Goal: Information Seeking & Learning: Learn about a topic

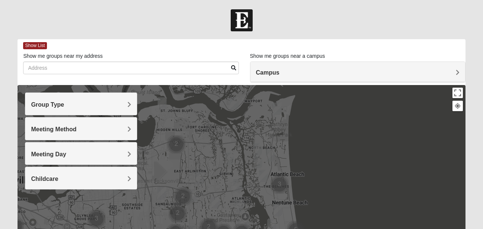
scroll to position [37, 0]
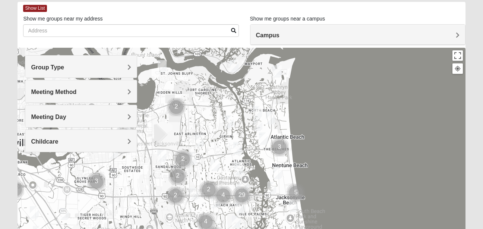
click at [64, 64] on span "Group Type" at bounding box center [47, 67] width 33 height 6
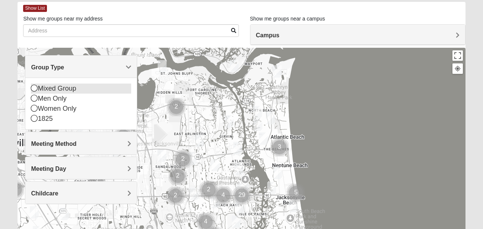
click at [35, 90] on icon at bounding box center [34, 88] width 7 height 7
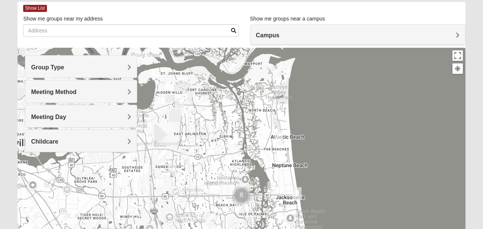
click at [76, 91] on span "Meeting Method" at bounding box center [54, 92] width 46 height 6
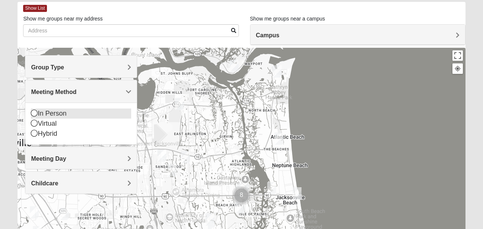
click at [38, 112] on div "In Person" at bounding box center [81, 114] width 100 height 10
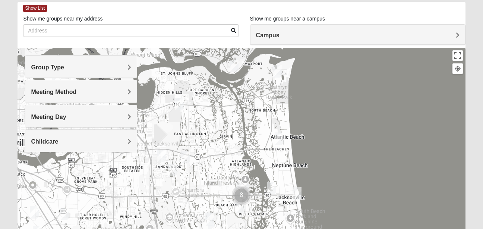
click at [66, 118] on span "Meeting Day" at bounding box center [48, 117] width 35 height 6
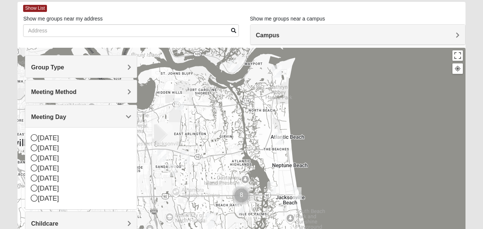
click at [66, 118] on span "Meeting Day" at bounding box center [48, 117] width 35 height 6
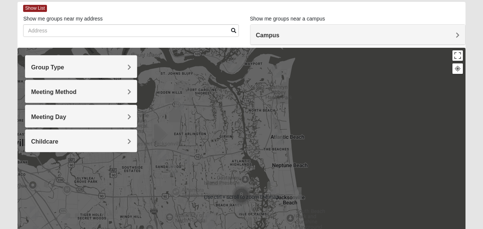
scroll to position [0, 0]
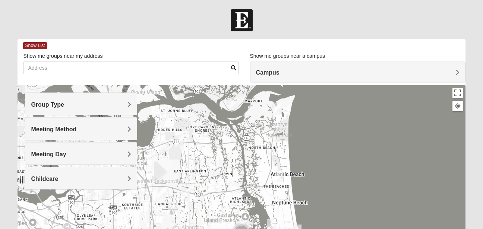
click at [455, 73] on h4 "Campus" at bounding box center [358, 72] width 204 height 7
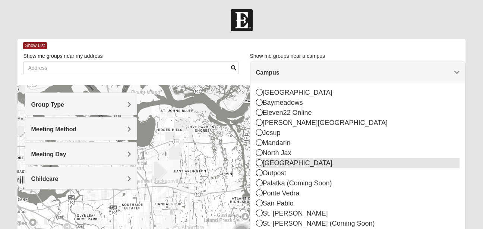
click at [259, 160] on icon at bounding box center [259, 162] width 7 height 7
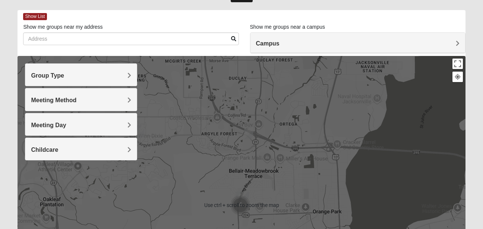
scroll to position [37, 0]
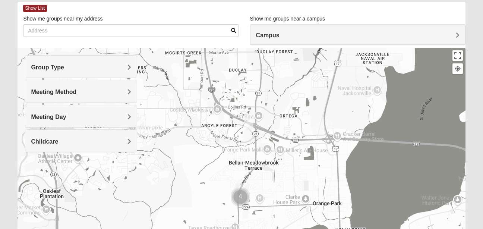
click at [248, 123] on img "Mixed Trudell 32244" at bounding box center [248, 124] width 15 height 18
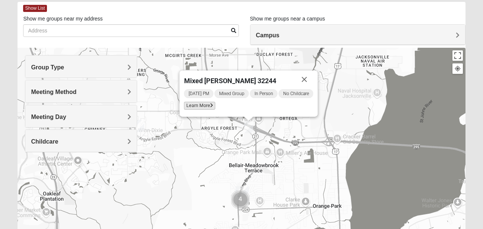
click at [210, 107] on icon at bounding box center [211, 105] width 3 height 4
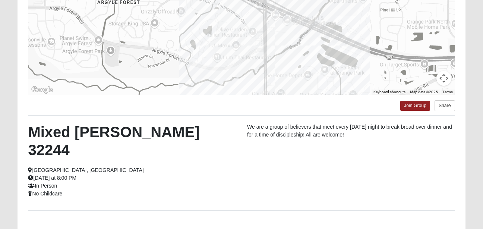
scroll to position [99, 0]
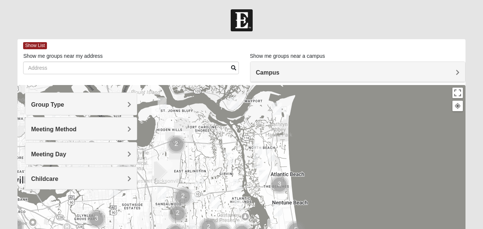
click at [280, 73] on span "Campus" at bounding box center [268, 72] width 24 height 6
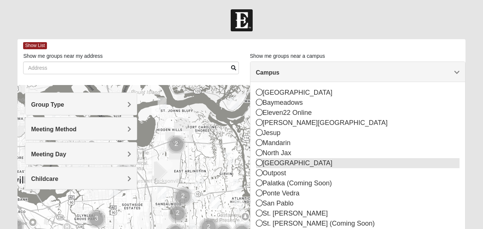
click at [259, 165] on icon at bounding box center [259, 162] width 7 height 7
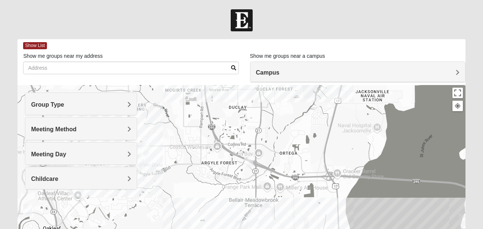
click at [280, 73] on span "Campus" at bounding box center [268, 72] width 24 height 6
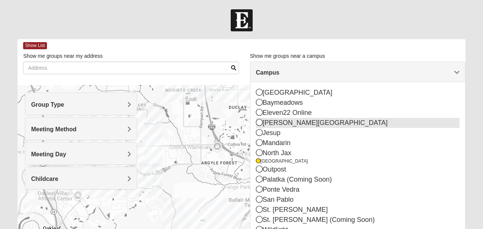
click at [261, 122] on icon at bounding box center [259, 122] width 7 height 7
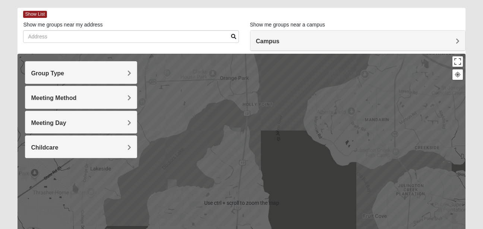
scroll to position [37, 0]
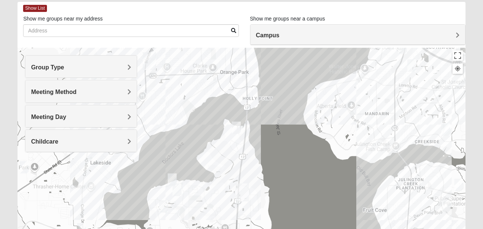
click at [280, 35] on span "Campus" at bounding box center [268, 35] width 24 height 6
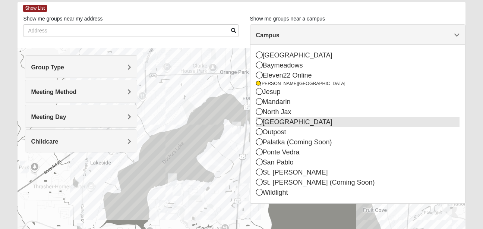
click at [259, 121] on icon at bounding box center [259, 121] width 7 height 7
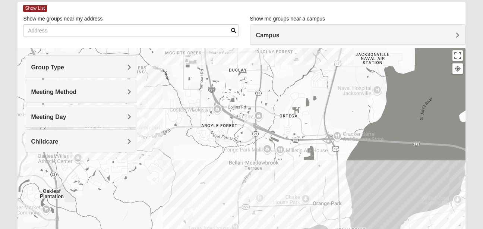
click at [127, 63] on div "Group Type" at bounding box center [80, 67] width 111 height 22
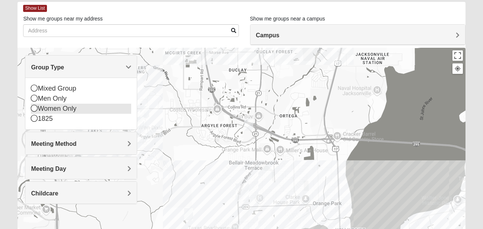
drag, startPoint x: 35, startPoint y: 108, endPoint x: 94, endPoint y: 114, distance: 59.9
click at [35, 108] on icon at bounding box center [34, 108] width 7 height 7
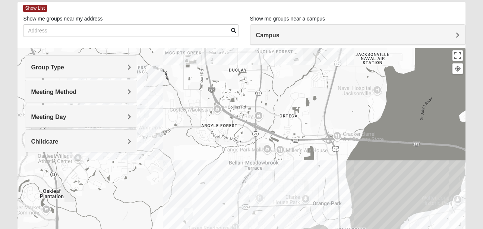
click at [76, 90] on span "Meeting Method" at bounding box center [54, 92] width 46 height 6
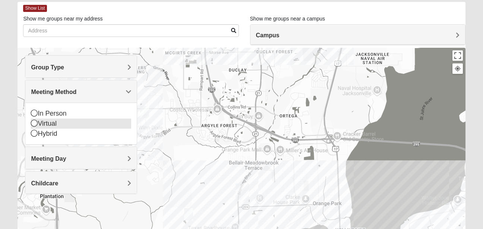
drag, startPoint x: 34, startPoint y: 114, endPoint x: 71, endPoint y: 115, distance: 37.3
click at [35, 114] on icon at bounding box center [34, 113] width 7 height 7
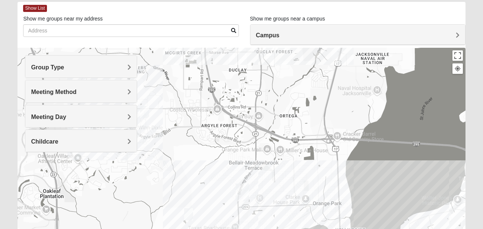
click at [280, 32] on span "Campus" at bounding box center [268, 35] width 24 height 6
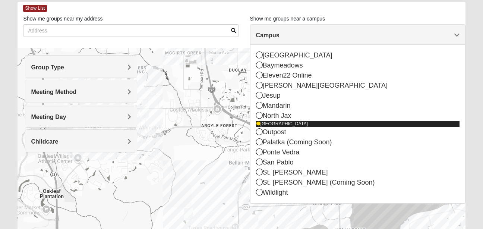
click at [258, 123] on icon at bounding box center [258, 124] width 4 height 4
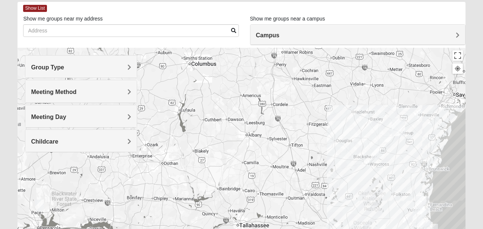
click at [459, 31] on div "Campus" at bounding box center [358, 35] width 215 height 20
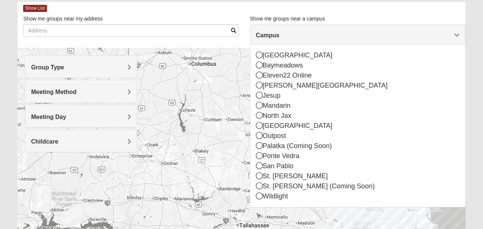
drag, startPoint x: 259, startPoint y: 125, endPoint x: 235, endPoint y: 121, distance: 24.2
click at [259, 125] on icon at bounding box center [259, 125] width 7 height 7
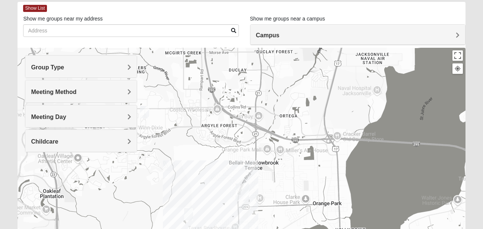
click at [64, 67] on span "Group Type" at bounding box center [47, 67] width 33 height 6
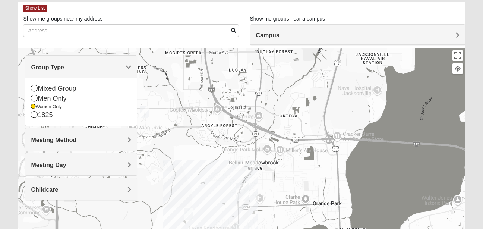
click at [399, 160] on div at bounding box center [242, 197] width 448 height 298
click at [124, 138] on h4 "Meeting Method" at bounding box center [81, 140] width 100 height 7
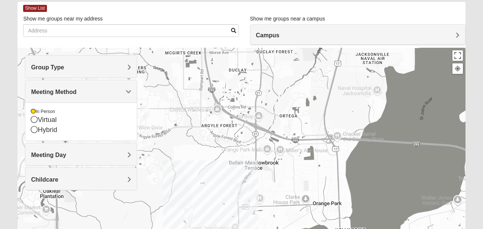
click at [188, 211] on img "Womens Ellis 32065" at bounding box center [188, 214] width 15 height 18
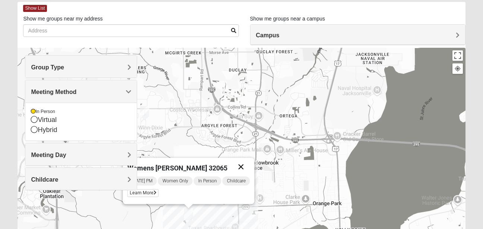
click at [243, 167] on button "Close" at bounding box center [241, 167] width 18 height 18
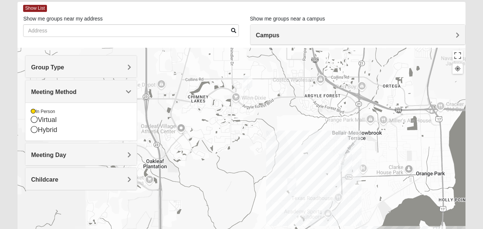
drag, startPoint x: 283, startPoint y: 163, endPoint x: 388, endPoint y: 134, distance: 109.3
click at [388, 134] on div at bounding box center [242, 197] width 448 height 298
click at [247, 78] on img "Womens Costley 32244" at bounding box center [248, 82] width 15 height 18
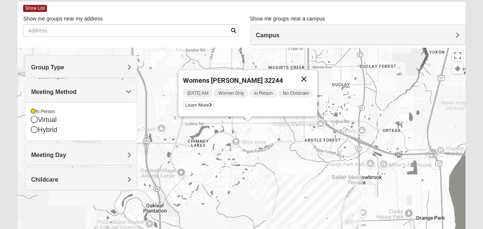
click at [308, 73] on button "Close" at bounding box center [304, 79] width 18 height 18
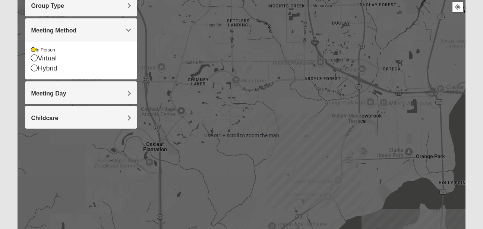
scroll to position [112, 0]
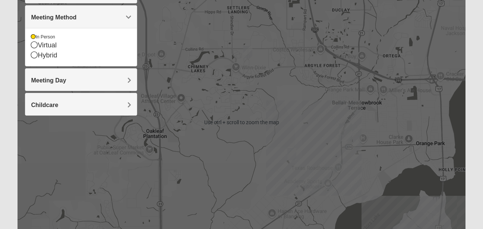
click at [291, 152] on img "Womens Ellis 32065" at bounding box center [292, 154] width 15 height 18
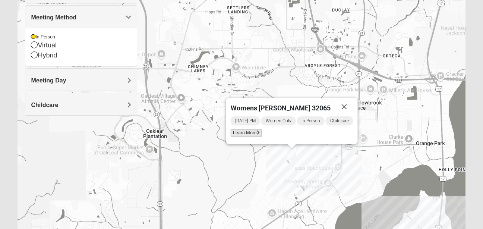
click at [257, 132] on icon at bounding box center [258, 133] width 3 height 4
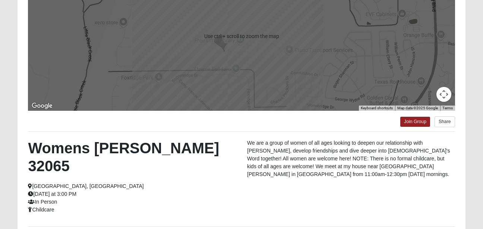
scroll to position [154, 0]
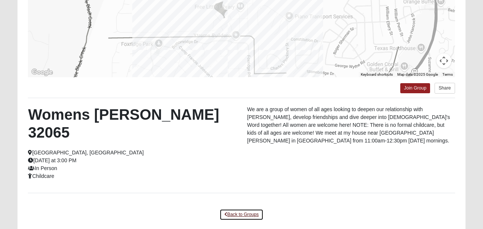
click at [235, 209] on link "Back to Groups" at bounding box center [242, 215] width 44 height 12
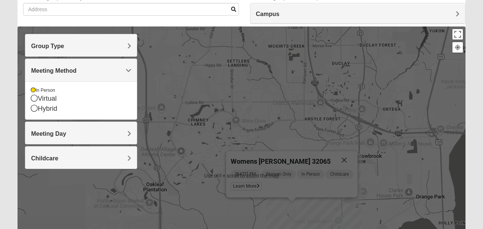
scroll to position [42, 0]
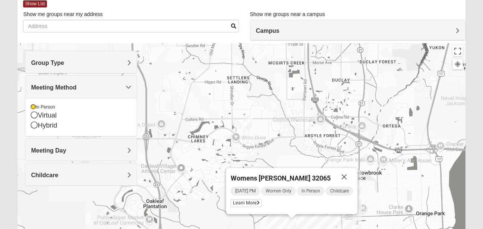
click at [64, 64] on span "Group Type" at bounding box center [47, 63] width 33 height 6
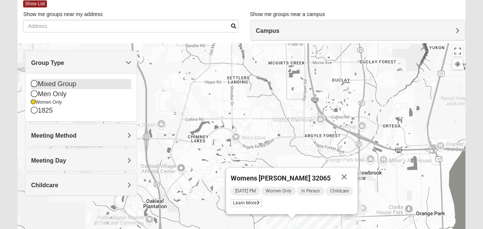
click at [35, 84] on icon at bounding box center [34, 83] width 7 height 7
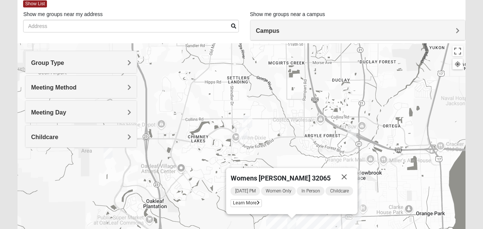
click at [245, 130] on img "Mixed Jenkins 32244" at bounding box center [243, 133] width 15 height 18
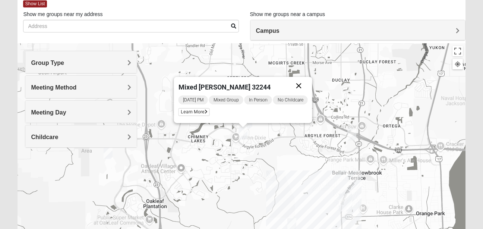
click at [303, 85] on button "Close" at bounding box center [299, 86] width 18 height 18
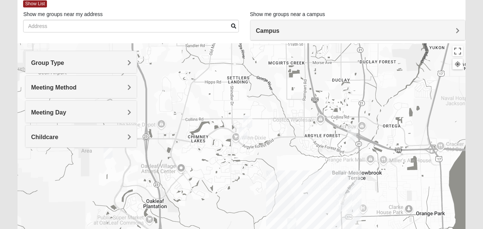
click at [353, 133] on img "Mixed Trudell 32244" at bounding box center [352, 134] width 15 height 18
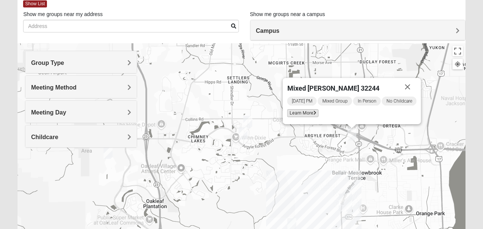
click at [309, 112] on span "Learn More" at bounding box center [303, 113] width 31 height 8
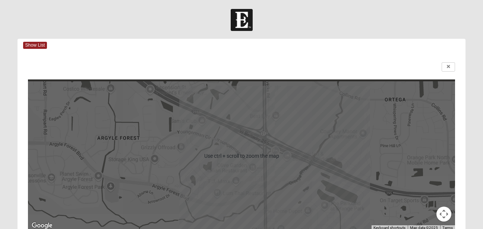
scroll to position [0, 0]
